Goal: Task Accomplishment & Management: Use online tool/utility

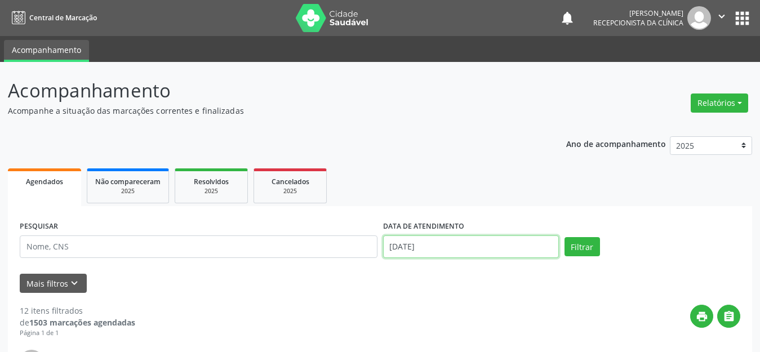
click at [468, 249] on input "[DATE]" at bounding box center [471, 247] width 176 height 23
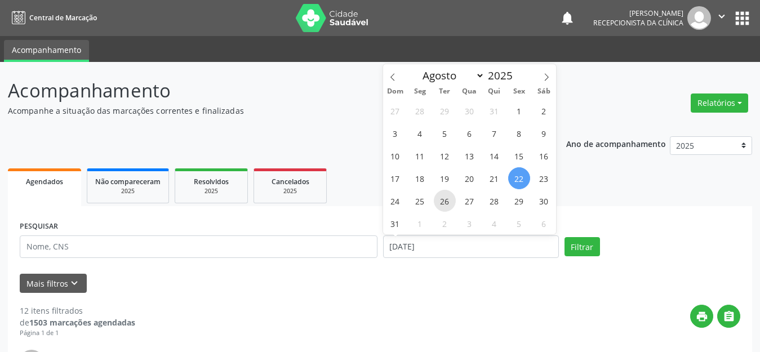
click at [446, 209] on span "26" at bounding box center [445, 201] width 22 height 22
type input "[DATE]"
click at [446, 209] on span "26" at bounding box center [445, 201] width 22 height 22
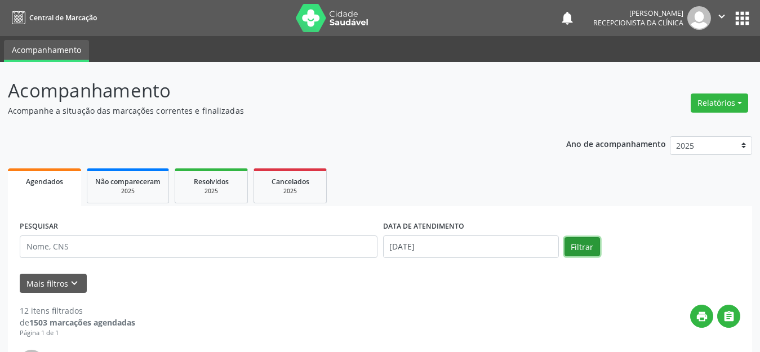
click at [596, 250] on button "Filtrar" at bounding box center [583, 246] width 36 height 19
click at [66, 281] on button "Mais filtros keyboard_arrow_down" at bounding box center [53, 284] width 67 height 20
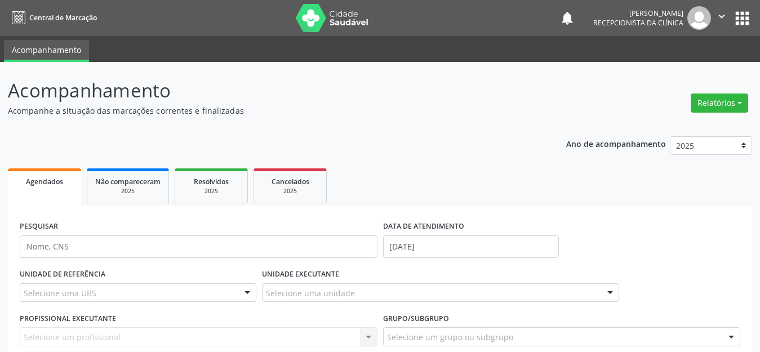
scroll to position [56, 0]
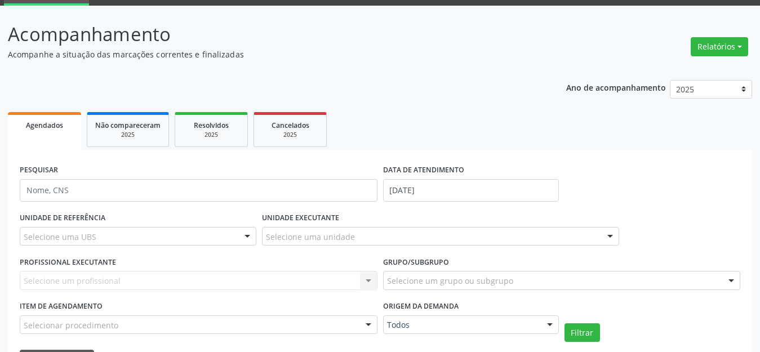
click at [102, 234] on div "Selecione uma UBS" at bounding box center [138, 236] width 237 height 19
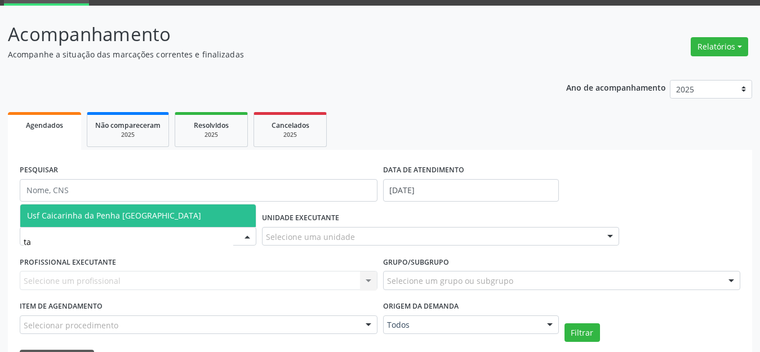
type input "tau"
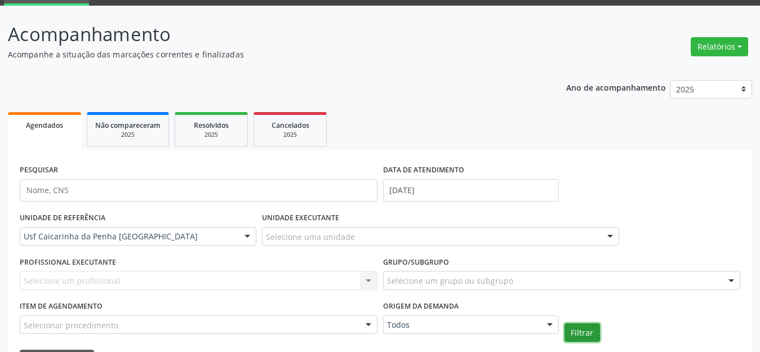
click at [584, 330] on button "Filtrar" at bounding box center [583, 332] width 36 height 19
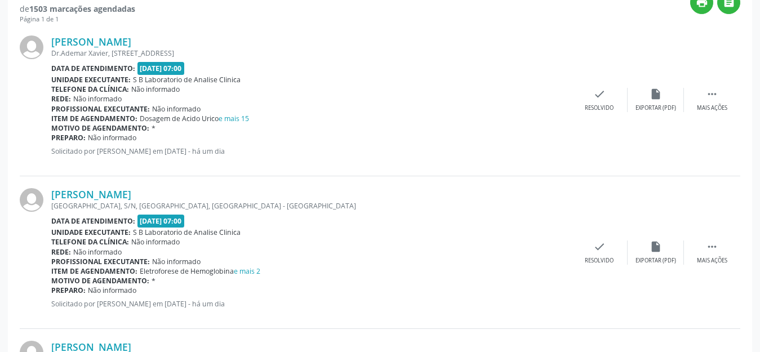
scroll to position [391, 0]
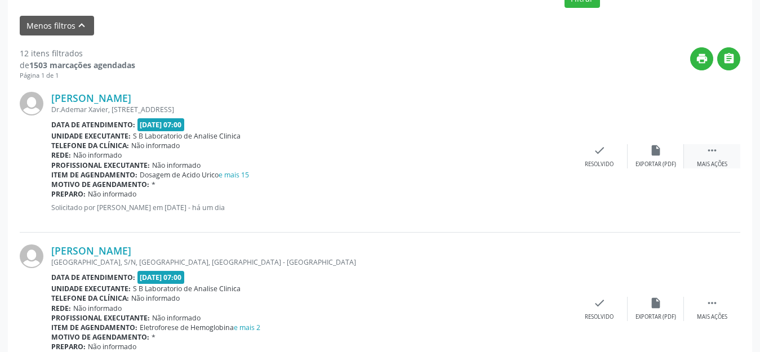
click at [714, 145] on icon "" at bounding box center [712, 150] width 12 height 12
click at [551, 145] on div "print Imprimir" at bounding box center [543, 156] width 56 height 24
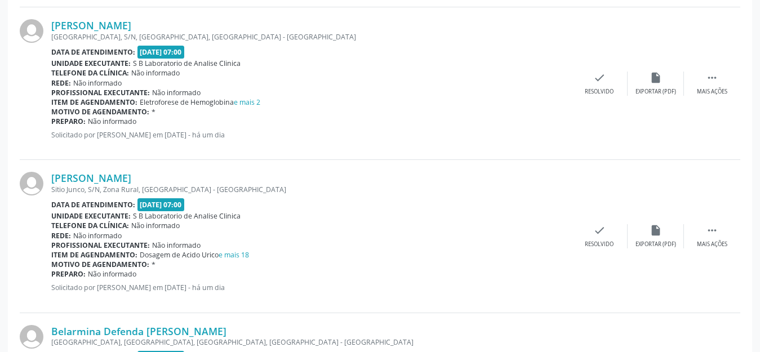
click at [715, 68] on div "[PERSON_NAME] [GEOGRAPHIC_DATA], S/N, [GEOGRAPHIC_DATA], [GEOGRAPHIC_DATA] Data…" at bounding box center [380, 83] width 721 height 153
click at [717, 88] on div "Mais ações" at bounding box center [712, 92] width 30 height 8
click at [541, 83] on icon "print" at bounding box center [543, 78] width 12 height 12
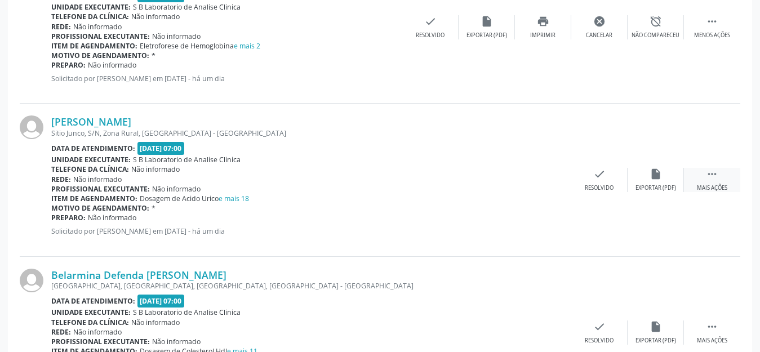
click at [717, 171] on icon "" at bounding box center [712, 174] width 12 height 12
click at [541, 181] on div "print Imprimir" at bounding box center [543, 180] width 56 height 24
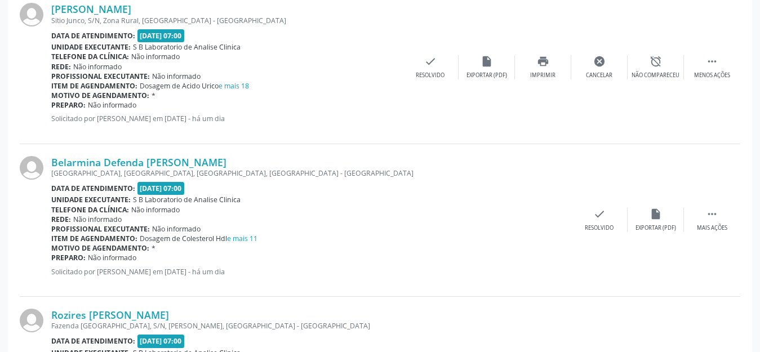
scroll to position [841, 0]
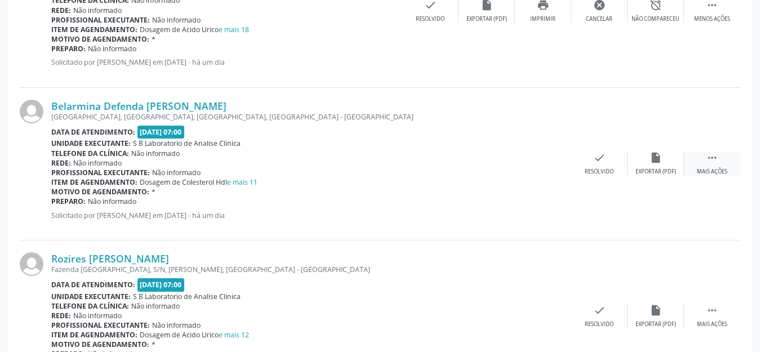
click at [719, 166] on div " Mais ações" at bounding box center [712, 164] width 56 height 24
click at [548, 171] on div "Imprimir" at bounding box center [542, 172] width 25 height 8
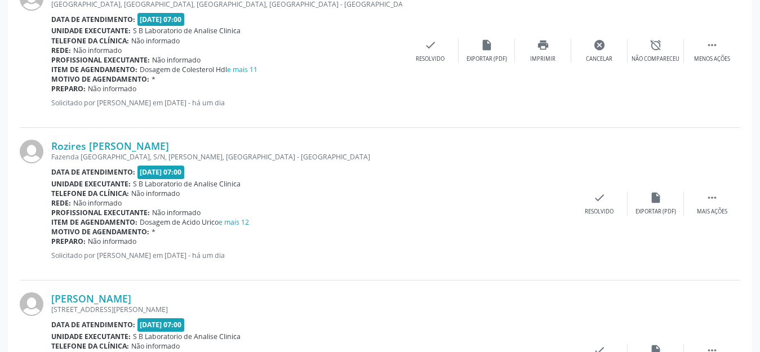
scroll to position [1067, 0]
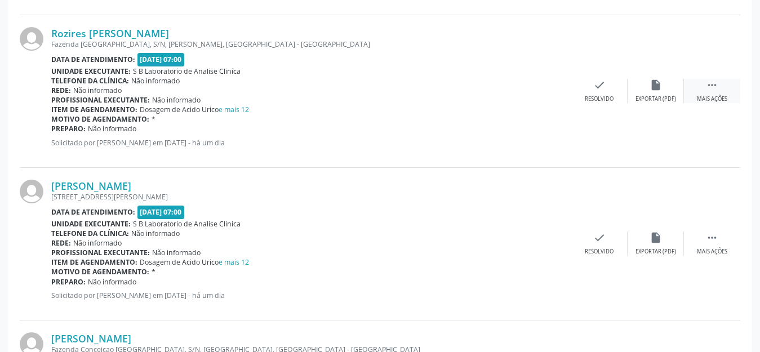
click at [712, 89] on icon "" at bounding box center [712, 85] width 12 height 12
click at [543, 92] on div "print Imprimir" at bounding box center [543, 91] width 56 height 24
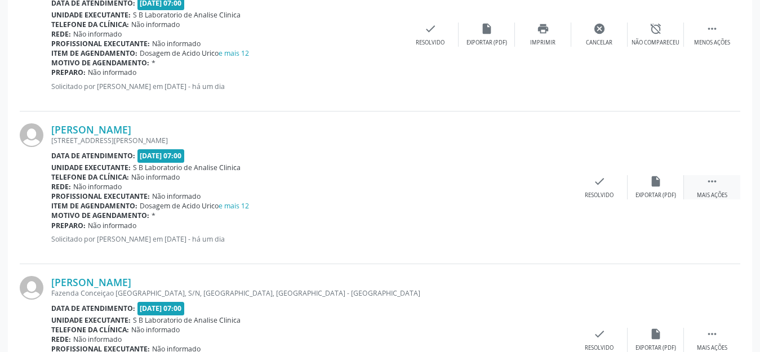
click at [729, 196] on div " Mais ações" at bounding box center [712, 187] width 56 height 24
click at [543, 185] on icon "print" at bounding box center [543, 181] width 12 height 12
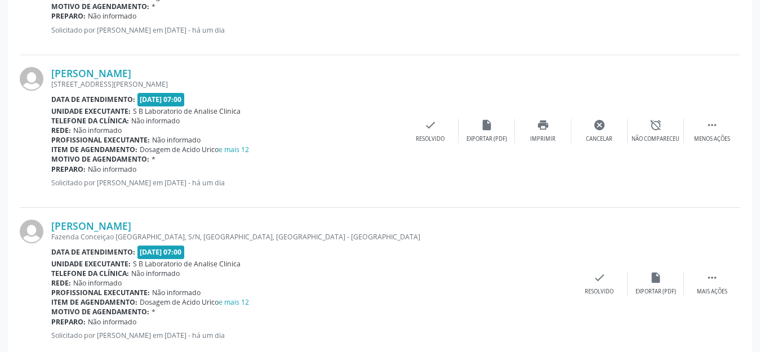
scroll to position [1236, 0]
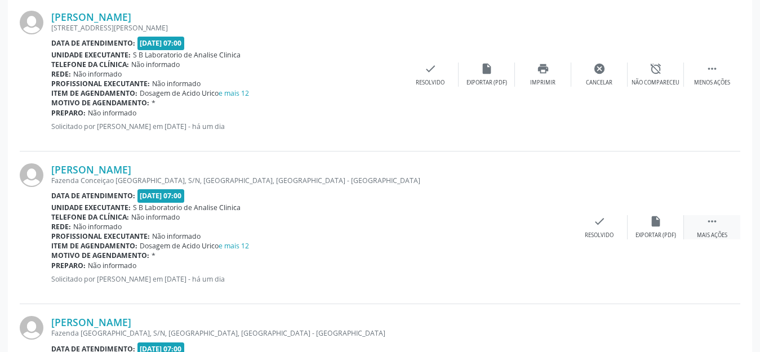
click at [727, 221] on div " Mais ações" at bounding box center [712, 227] width 56 height 24
click at [707, 228] on div " Menos ações" at bounding box center [712, 227] width 56 height 24
click at [702, 221] on div " Mais ações" at bounding box center [712, 227] width 56 height 24
click at [554, 232] on div "Imprimir" at bounding box center [542, 236] width 25 height 8
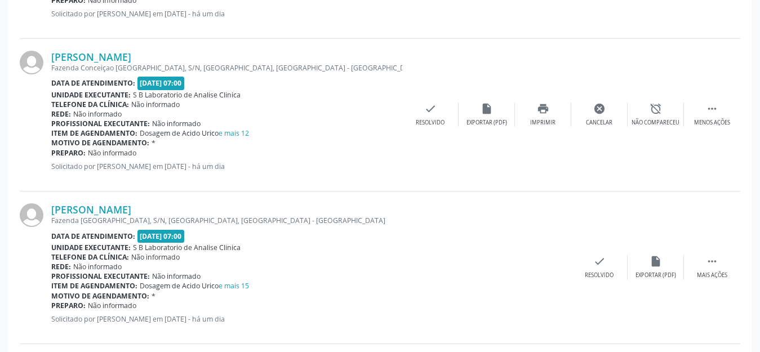
scroll to position [1405, 0]
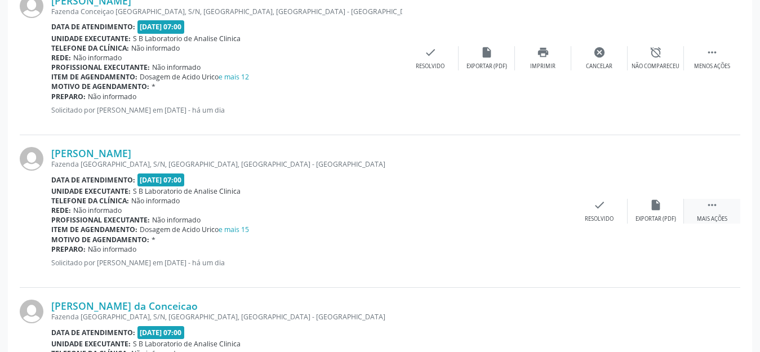
click at [713, 216] on div "Mais ações" at bounding box center [712, 219] width 30 height 8
click at [540, 198] on div "[PERSON_NAME] [GEOGRAPHIC_DATA], S/N, [GEOGRAPHIC_DATA], [GEOGRAPHIC_DATA] - [G…" at bounding box center [380, 211] width 721 height 153
click at [541, 200] on icon "print" at bounding box center [543, 205] width 12 height 12
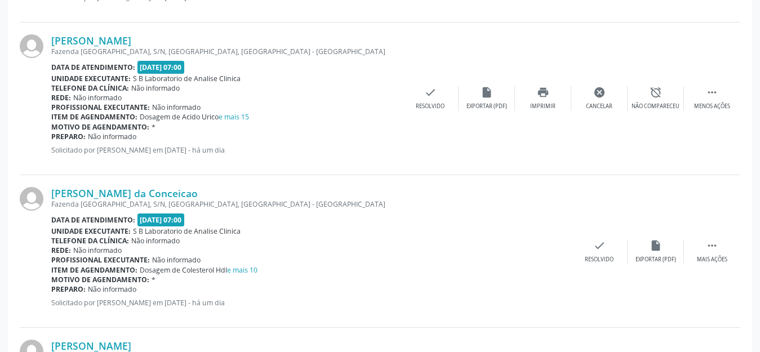
scroll to position [1574, 0]
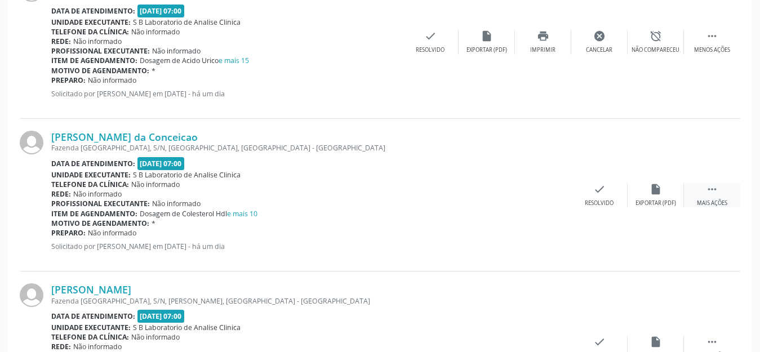
click at [699, 188] on div " Mais ações" at bounding box center [712, 195] width 56 height 24
click at [541, 190] on icon "print" at bounding box center [543, 189] width 12 height 12
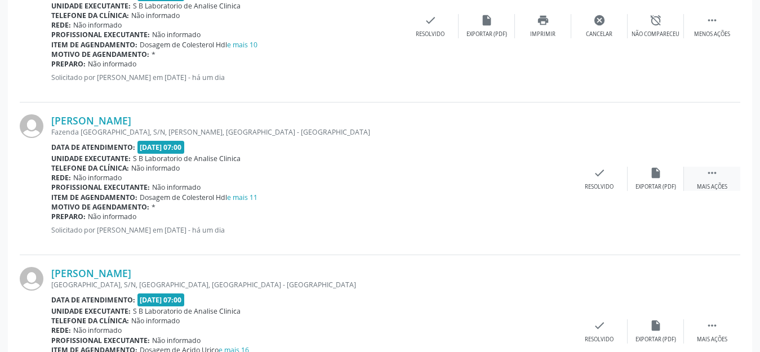
click at [717, 170] on icon "" at bounding box center [712, 173] width 12 height 12
click at [542, 178] on icon "print" at bounding box center [543, 173] width 12 height 12
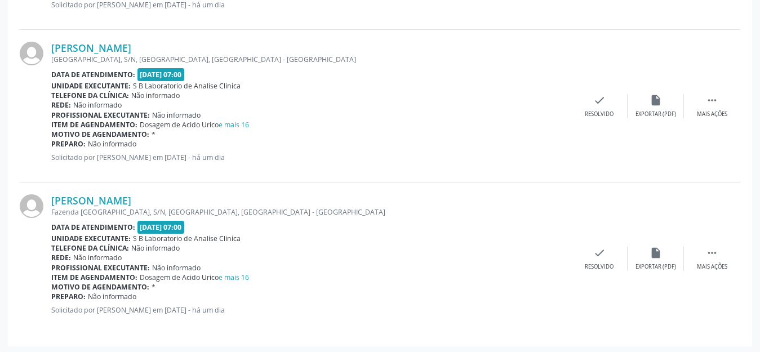
scroll to position [1969, 0]
click at [703, 109] on div "Mais ações" at bounding box center [712, 113] width 30 height 8
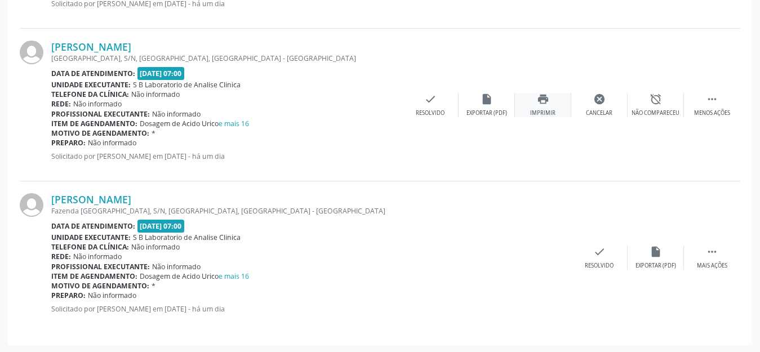
click at [544, 111] on div "Imprimir" at bounding box center [542, 113] width 25 height 8
click at [708, 255] on icon "" at bounding box center [712, 252] width 12 height 12
click at [553, 253] on div "print Imprimir" at bounding box center [543, 258] width 56 height 24
